Goal: Task Accomplishment & Management: Use online tool/utility

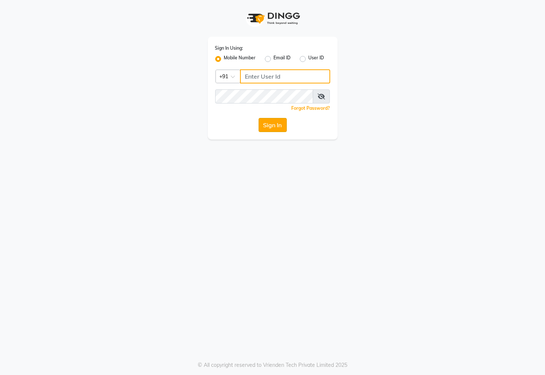
type input "7609999905"
click at [277, 125] on button "Sign In" at bounding box center [272, 125] width 28 height 14
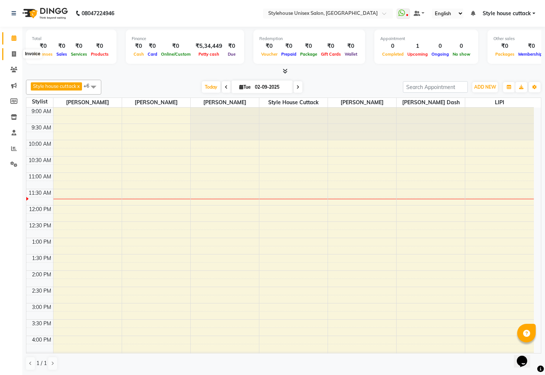
click at [14, 58] on span at bounding box center [13, 54] width 13 height 9
select select "4222"
select select "service"
